Goal: Information Seeking & Learning: Check status

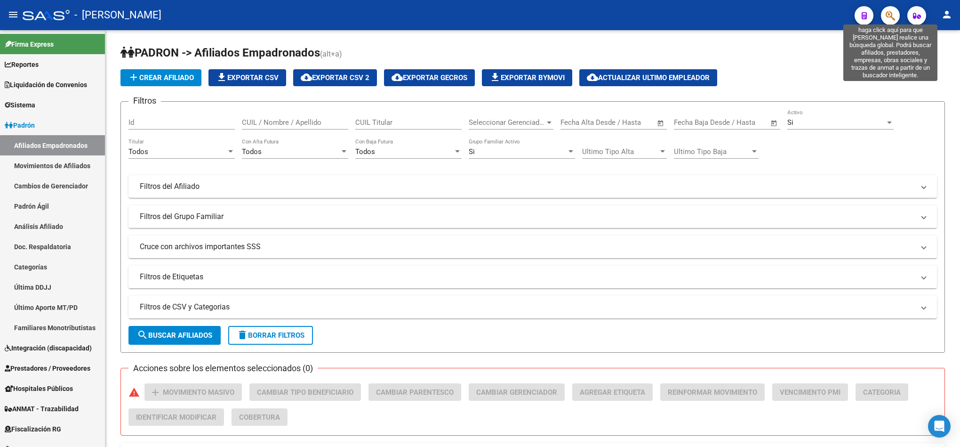
click at [888, 20] on icon "button" at bounding box center [890, 15] width 9 height 11
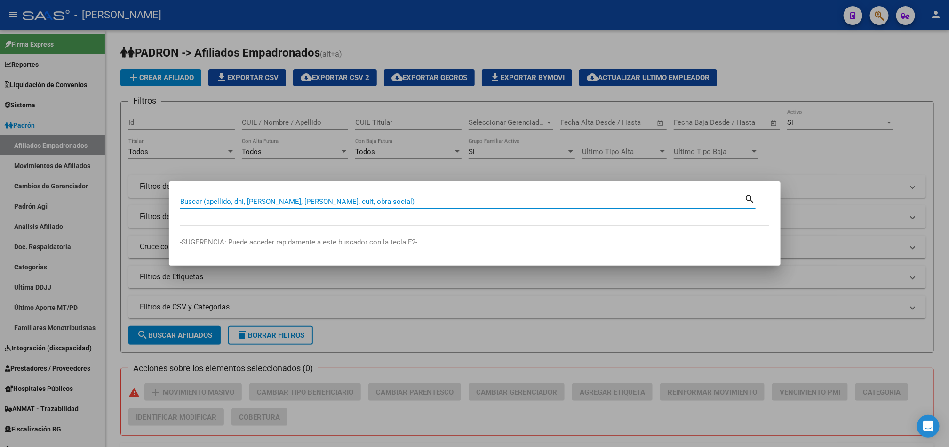
paste input "27443776910"
type input "27443776910"
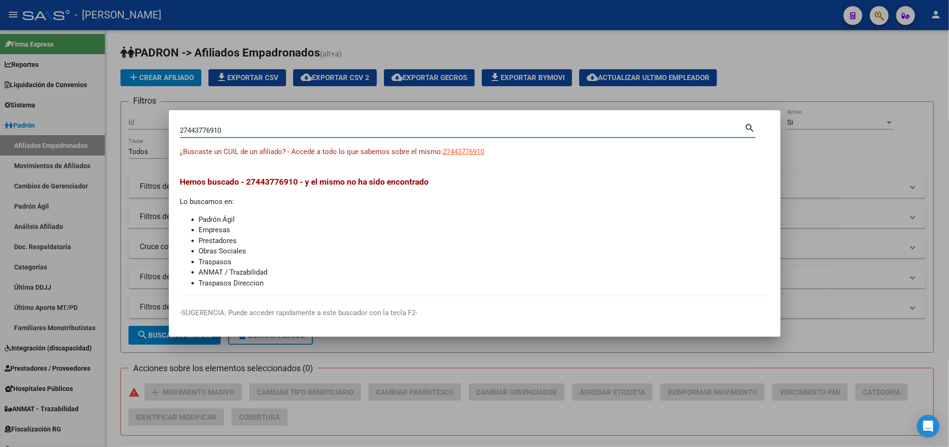
drag, startPoint x: 471, startPoint y: 157, endPoint x: 458, endPoint y: 160, distance: 14.0
click at [463, 160] on div "¿Buscaste un CUIL de un afiliado? - Accedé a todo lo que sabemos sobre el mismo…" at bounding box center [474, 156] width 589 height 21
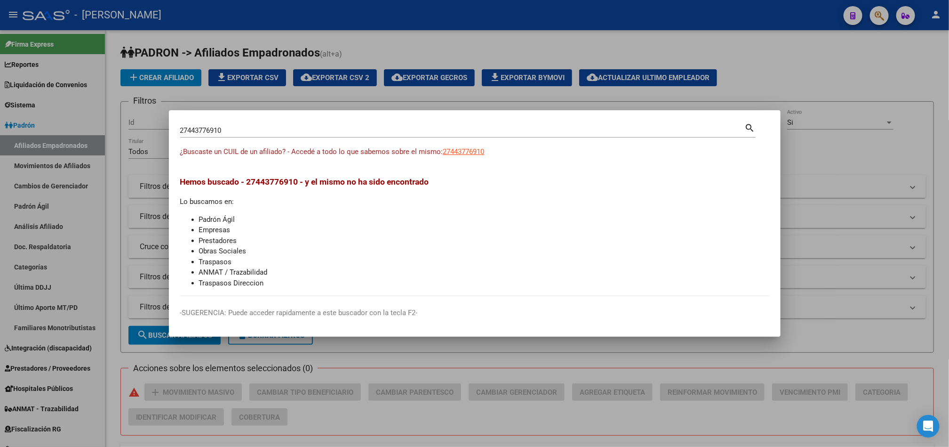
click at [458, 160] on div "¿Buscaste un CUIL de un afiliado? - Accedé a todo lo que sabemos sobre el mismo…" at bounding box center [474, 156] width 589 height 21
click at [465, 158] on div "¿Buscaste un CUIL de un afiliado? - Accedé a todo lo que sabemos sobre el mismo…" at bounding box center [474, 156] width 589 height 21
click at [474, 155] on span "27443776910" at bounding box center [463, 151] width 41 height 8
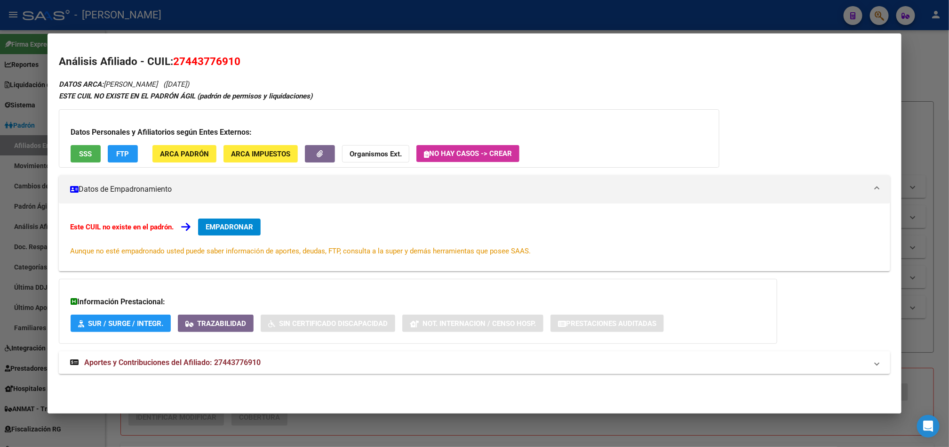
click at [272, 360] on mat-panel-title "Aportes y Contribuciones del Afiliado: 27443776910" at bounding box center [469, 362] width 798 height 11
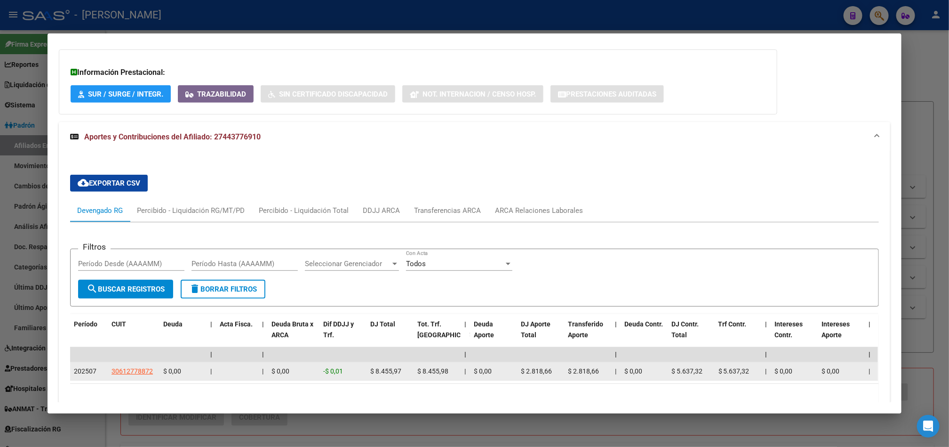
scroll to position [290, 0]
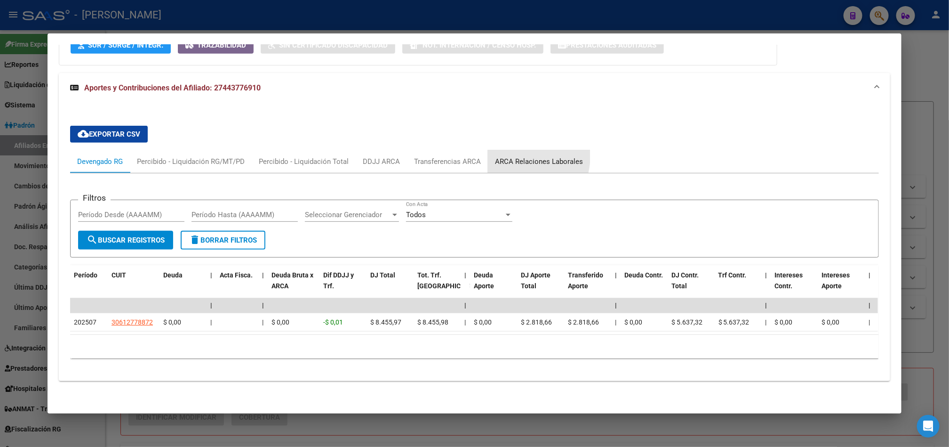
click at [492, 150] on div "ARCA Relaciones Laborales" at bounding box center [539, 161] width 102 height 23
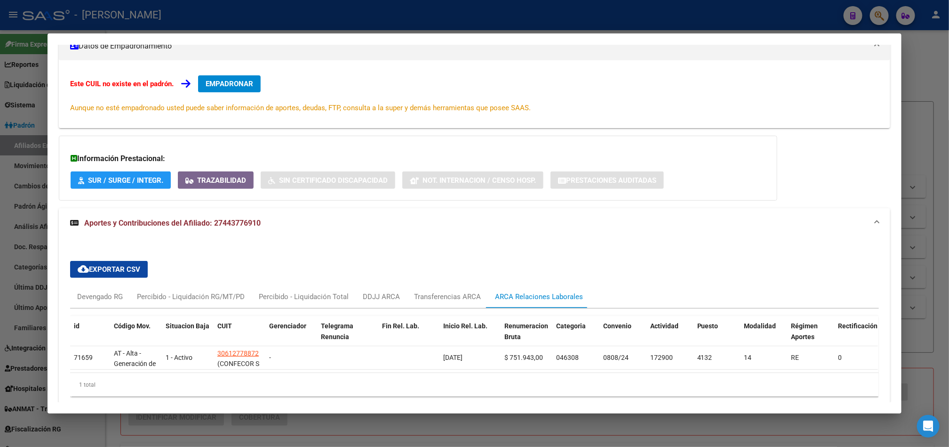
scroll to position [193, 0]
